Goal: Task Accomplishment & Management: Use online tool/utility

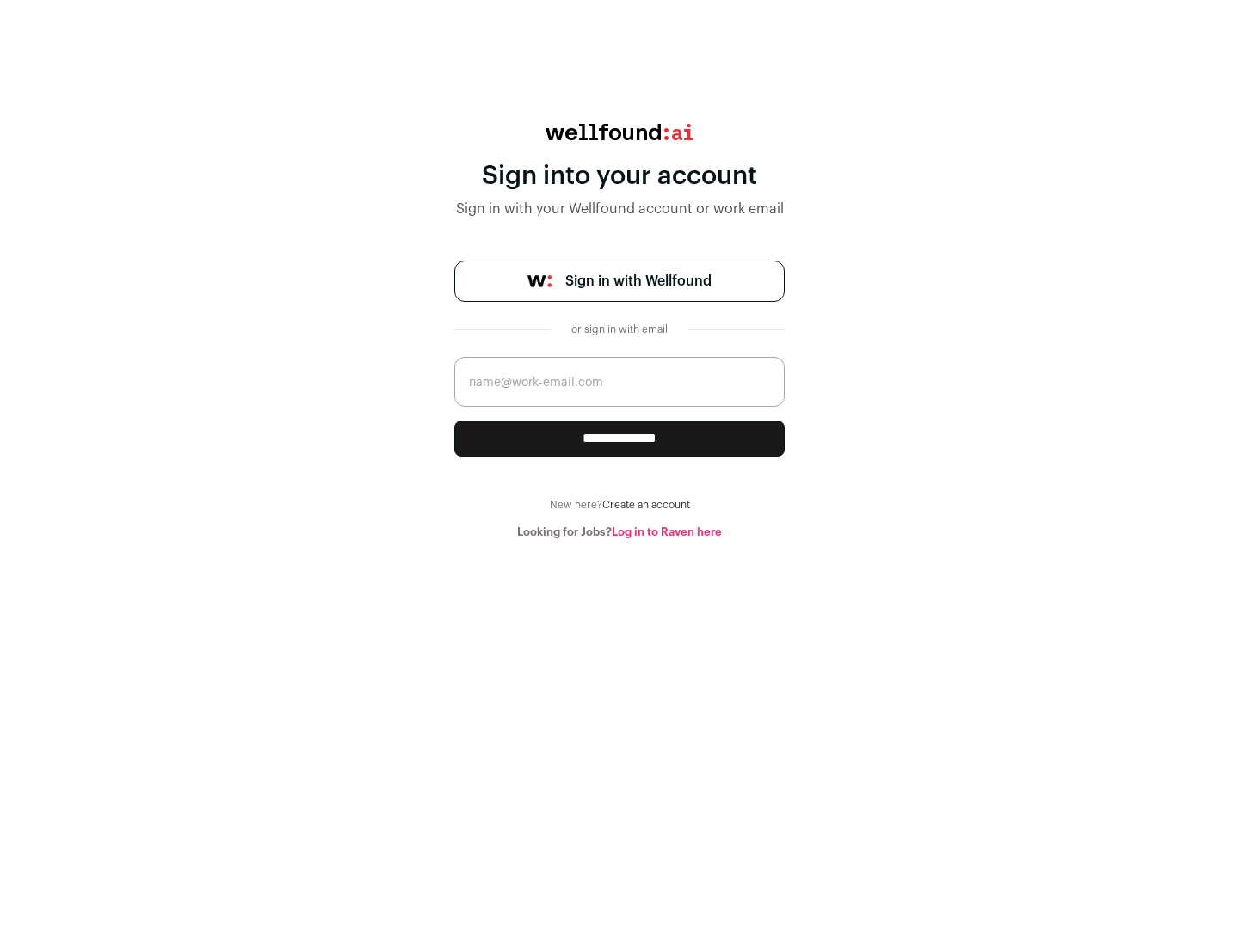
click at [638, 281] on span "Sign in with Wellfound" at bounding box center [638, 281] width 146 height 21
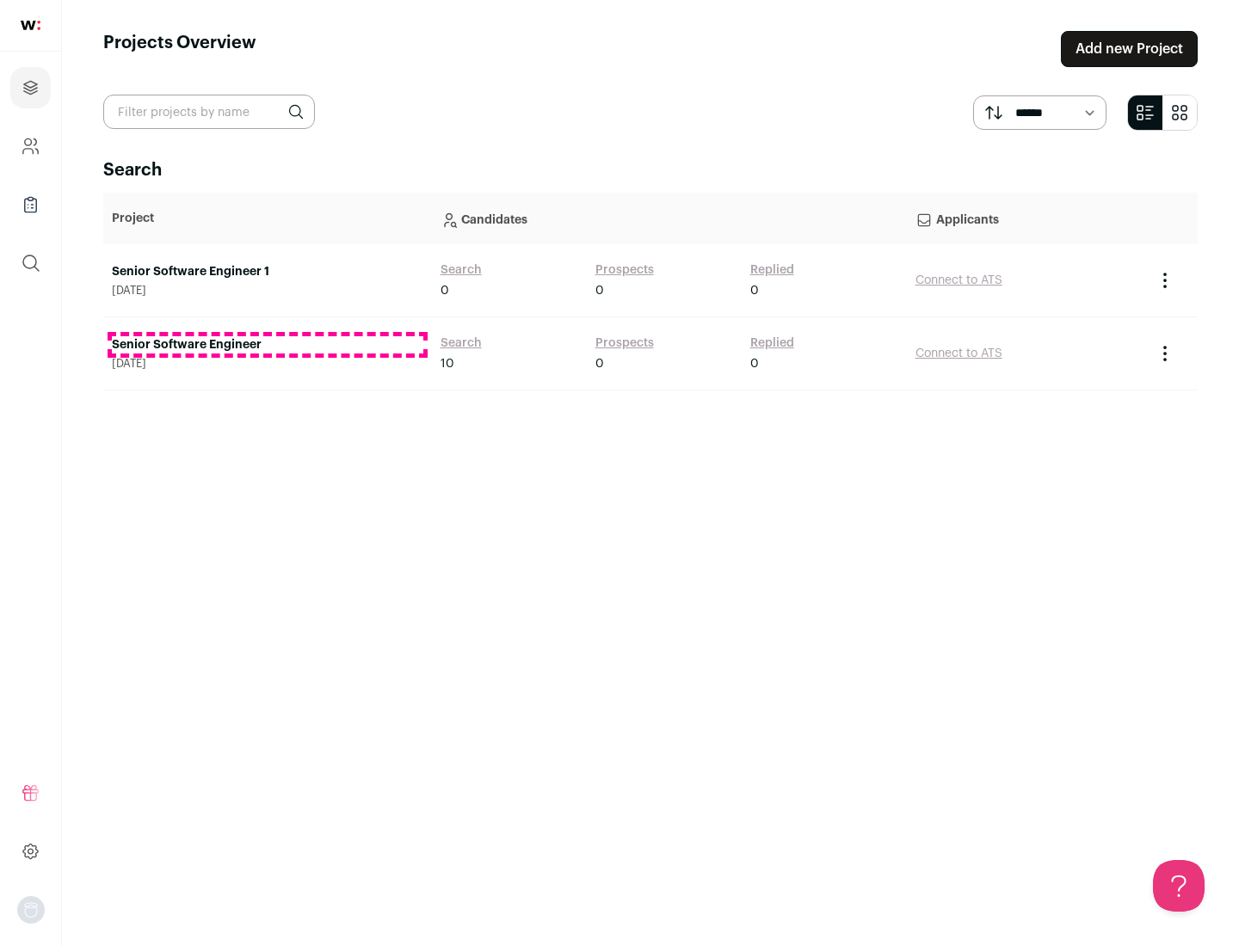
click at [267, 345] on link "Senior Software Engineer" at bounding box center [267, 344] width 311 height 17
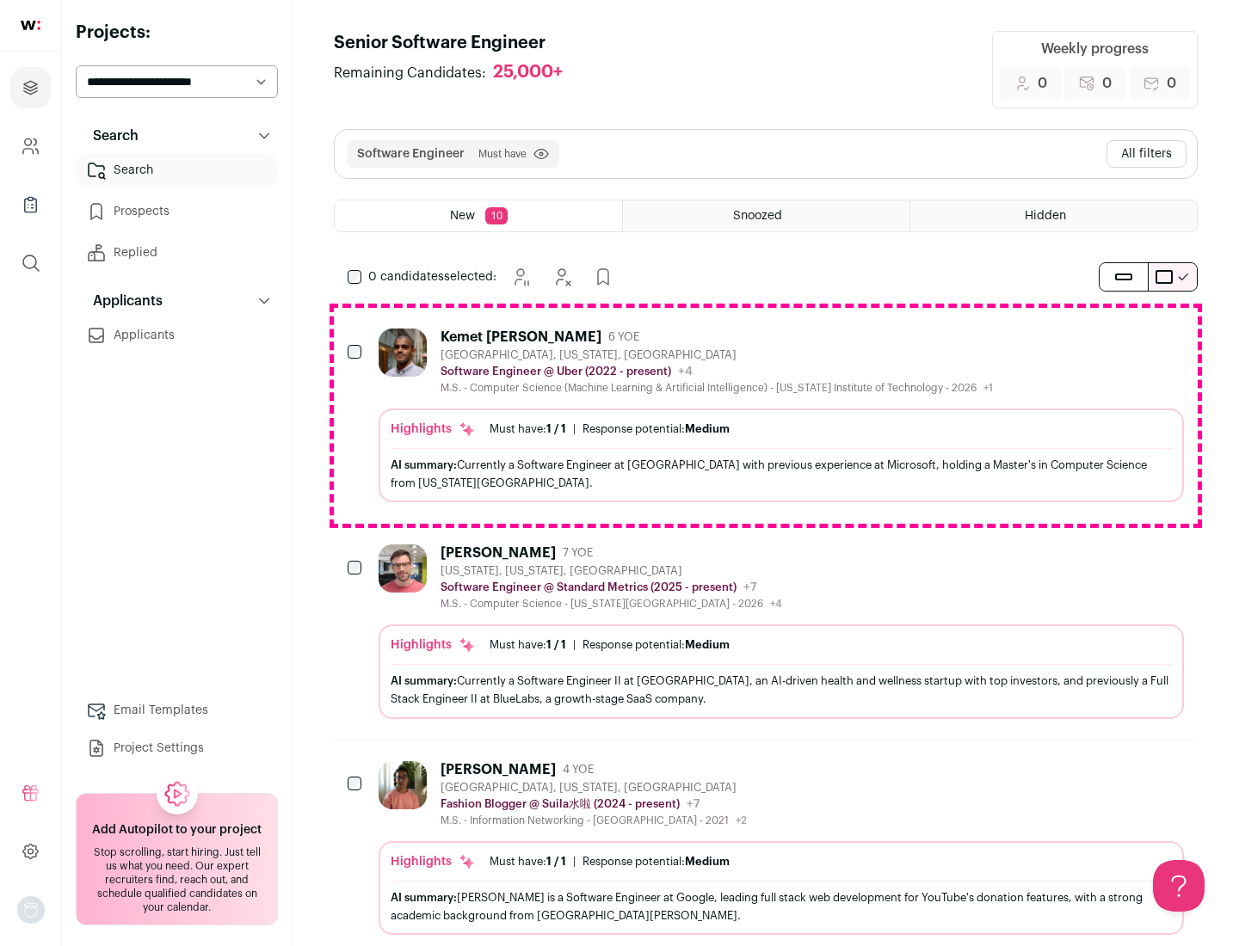
click at [766, 416] on div "Highlights Must have: 1 / 1 How many must haves have been fulfilled? | Response…" at bounding box center [781, 456] width 805 height 94
